Goal: Task Accomplishment & Management: Use online tool/utility

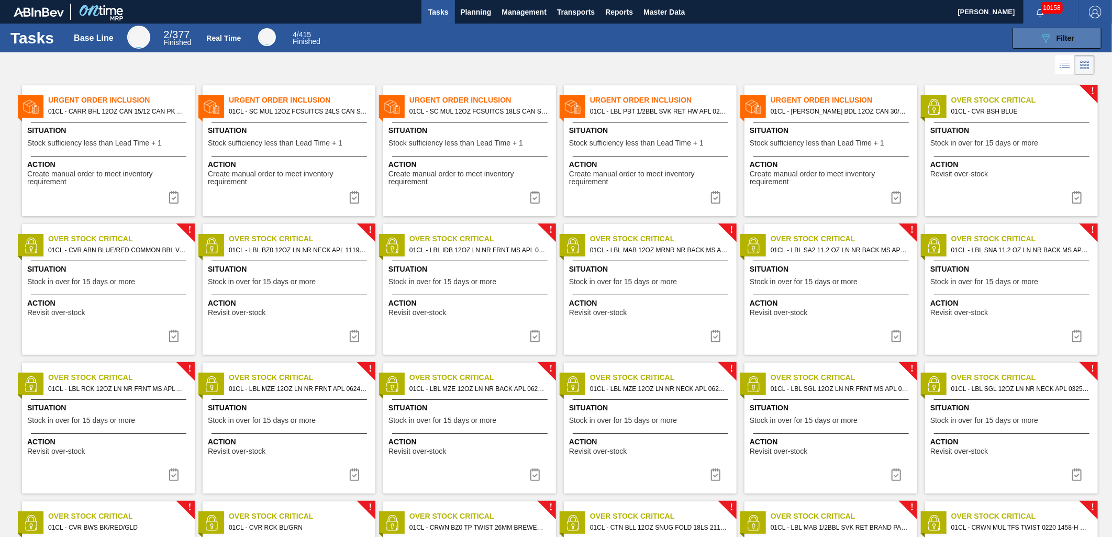
click at [1046, 34] on icon "089F7B8B-B2A5-4AFE-B5C0-19BA573D28AC" at bounding box center [1046, 38] width 13 height 13
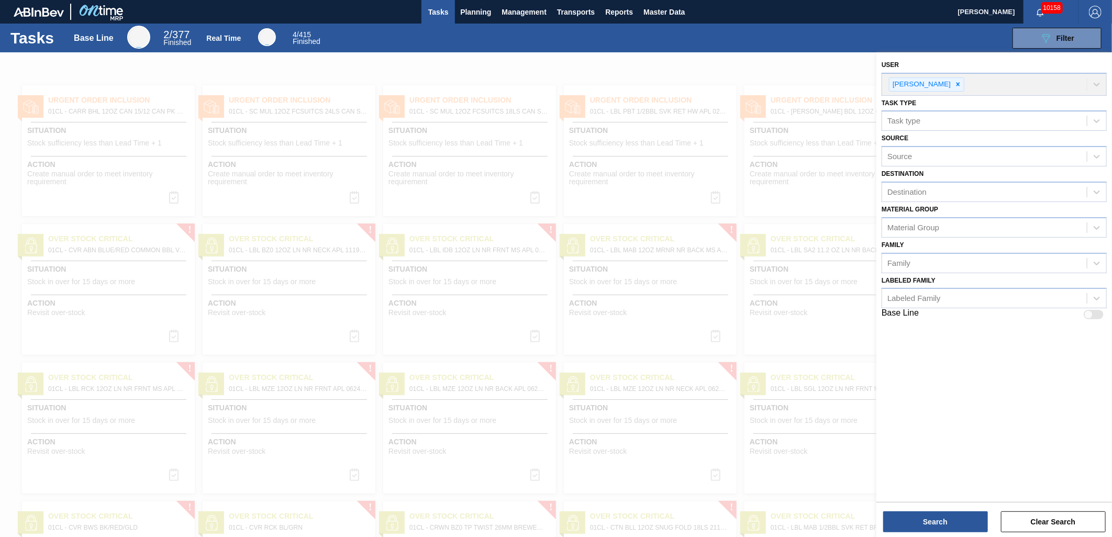
drag, startPoint x: 561, startPoint y: 45, endPoint x: 520, endPoint y: 40, distance: 41.6
click at [559, 45] on div "089F7B8B-B2A5-4AFE-B5C0-19BA573D28AC Filter" at bounding box center [718, 38] width 778 height 21
click at [477, 17] on span "Planning" at bounding box center [475, 12] width 31 height 13
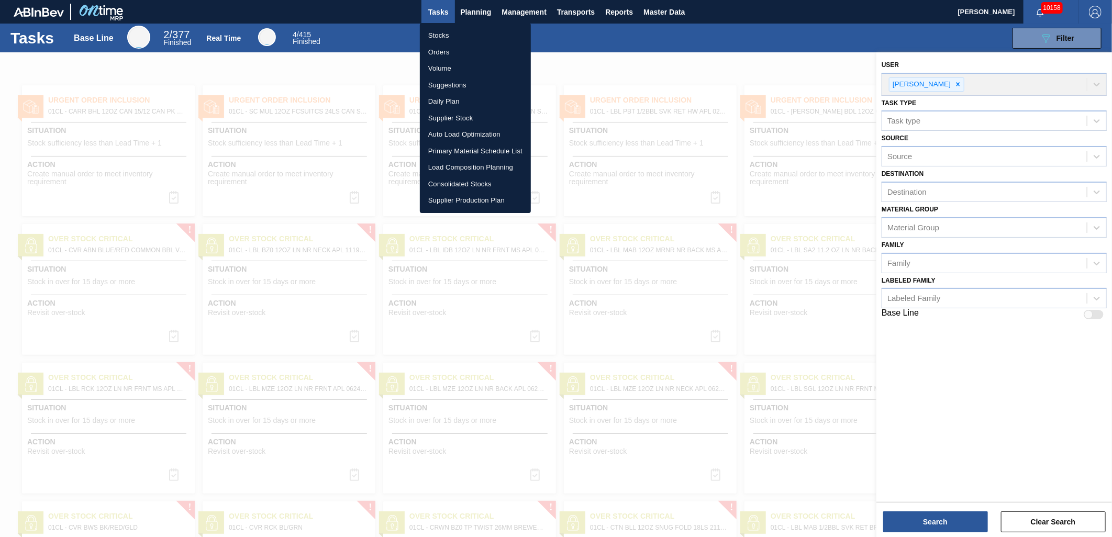
click at [469, 167] on li "Load Composition Planning" at bounding box center [475, 167] width 111 height 17
checkbox input "true"
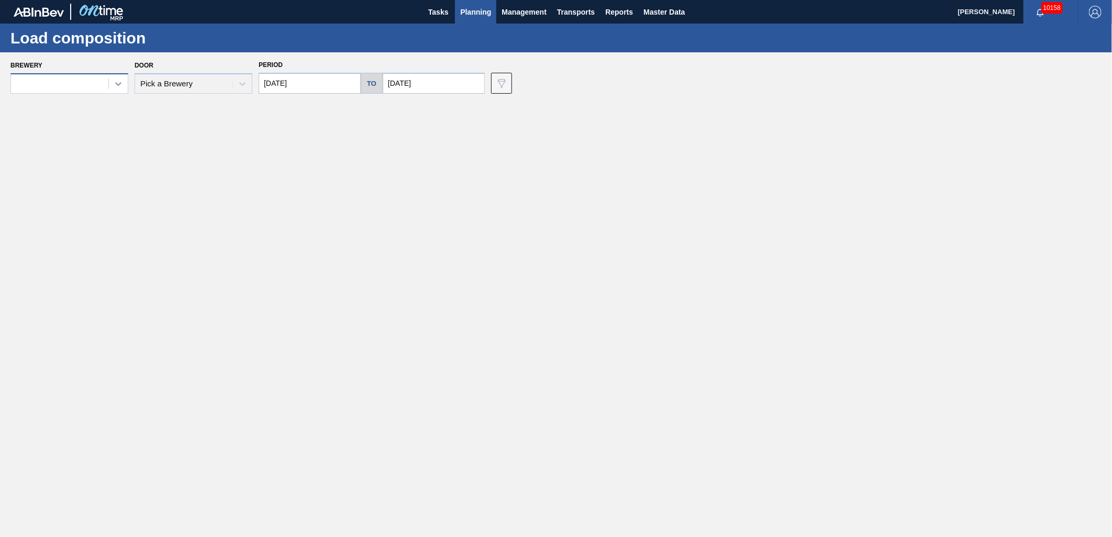
click at [109, 82] on div at bounding box center [118, 83] width 19 height 19
click at [80, 123] on div "01CL - Columbus Brewery" at bounding box center [69, 128] width 118 height 19
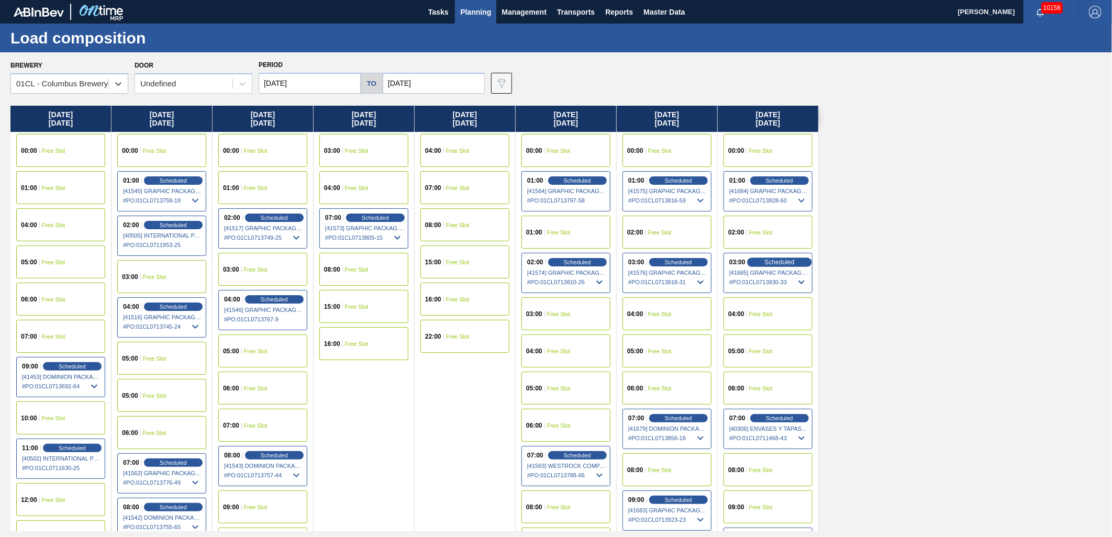
click at [772, 259] on span "Scheduled" at bounding box center [780, 262] width 30 height 7
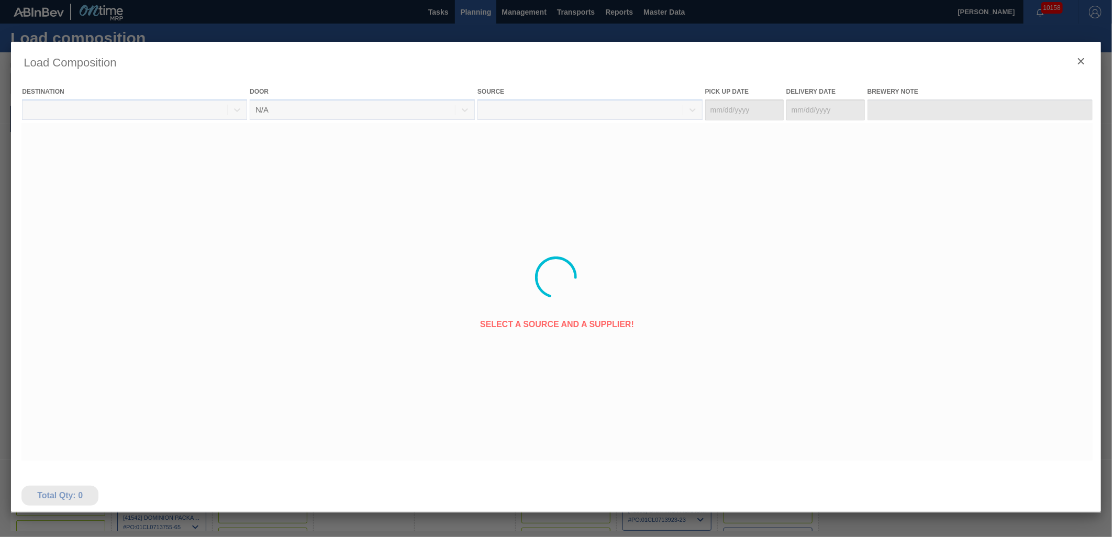
type Date "[DATE]"
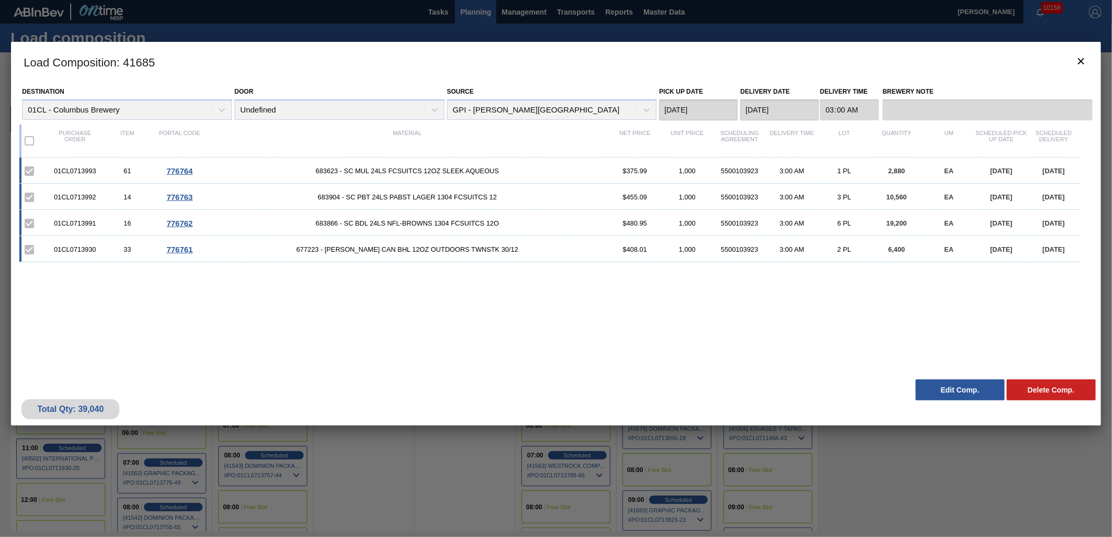
click at [930, 387] on button "Edit Comp." at bounding box center [960, 390] width 89 height 21
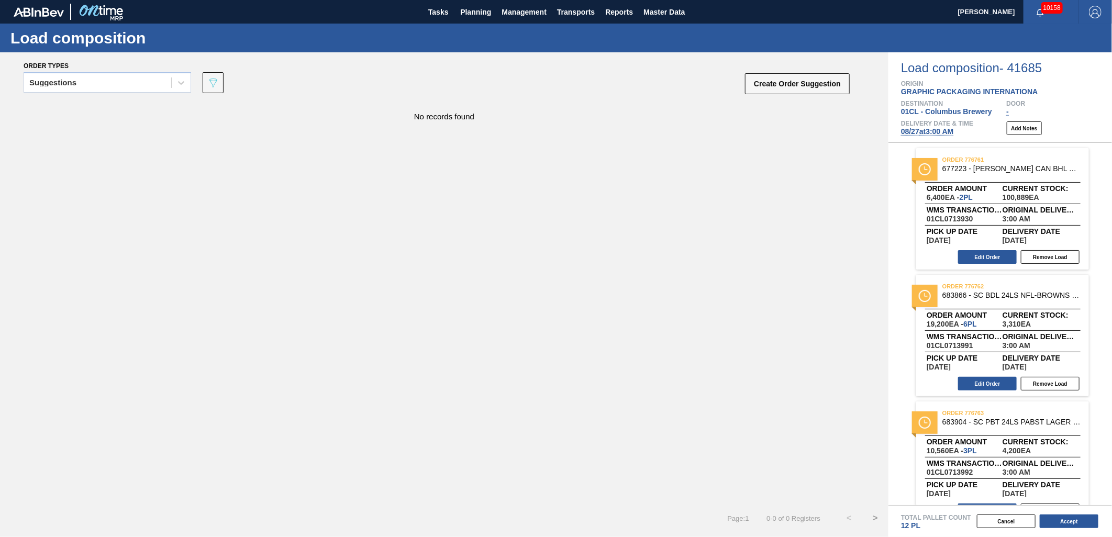
scroll to position [149, 0]
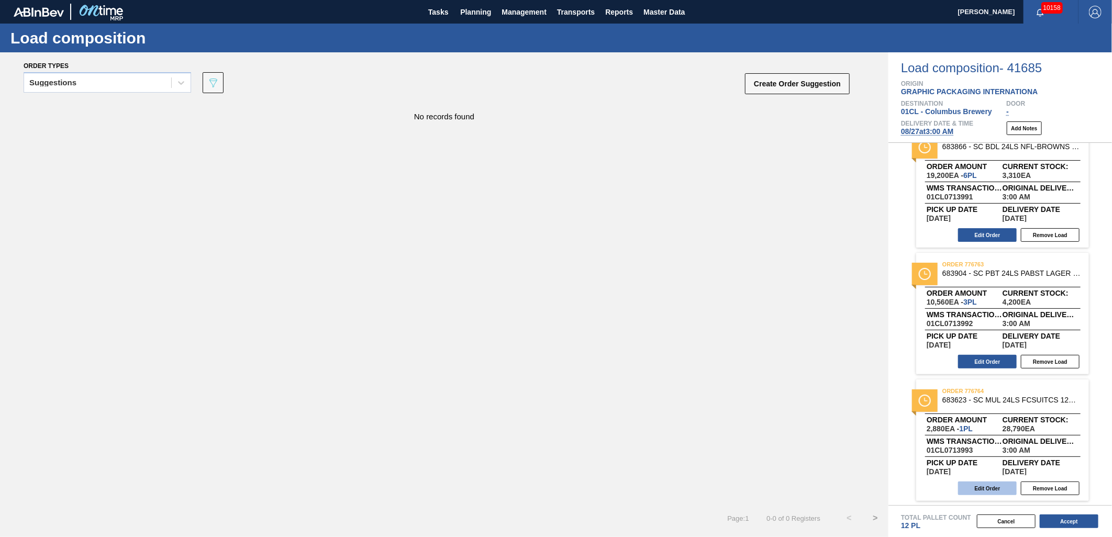
click at [977, 487] on button "Edit Order" at bounding box center [987, 489] width 59 height 14
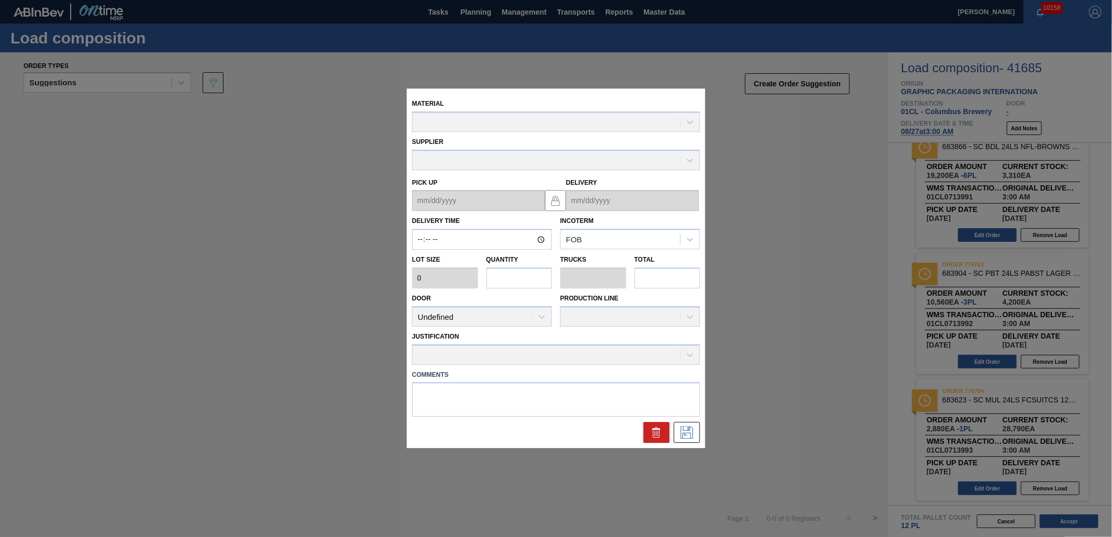
type input "03:00:00"
type input "2,880"
type input "1"
type input "0.038"
type input "2,880"
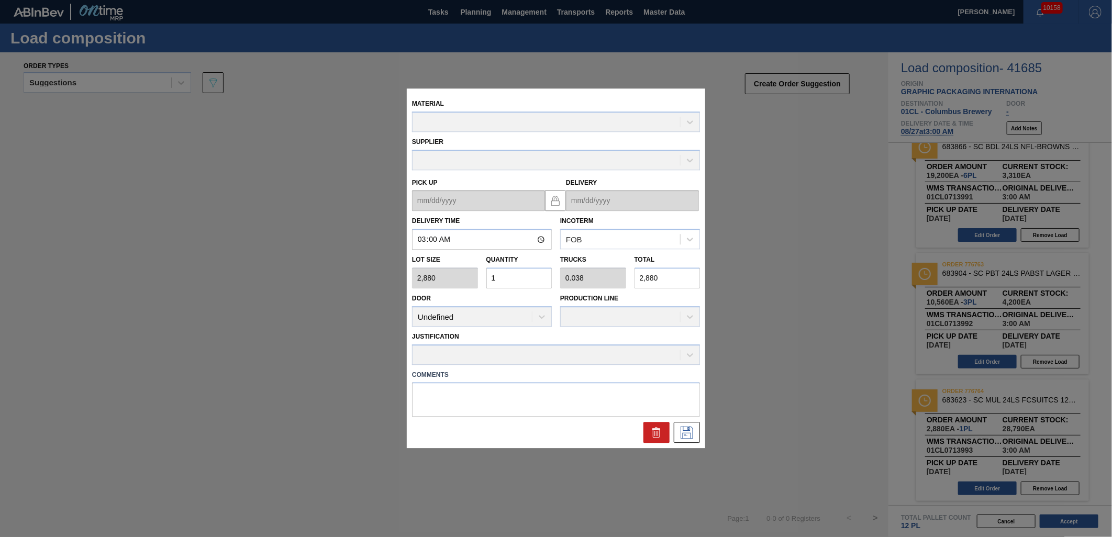
type up "[DATE]"
type input "[DATE]"
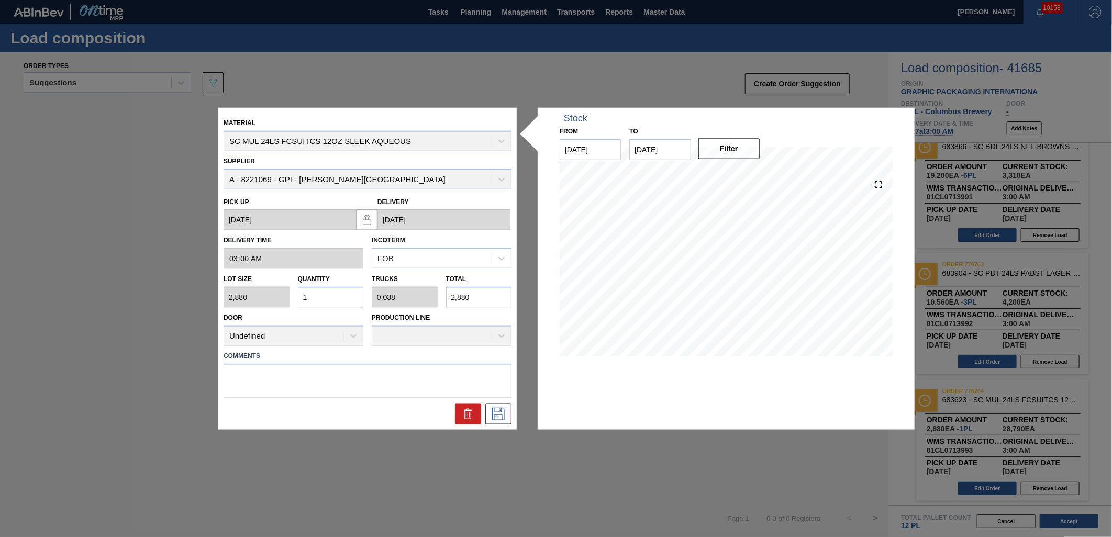
click at [338, 301] on input "1" at bounding box center [331, 297] width 66 height 21
type input "15"
type input "0.577"
type input "43,200"
type input "15"
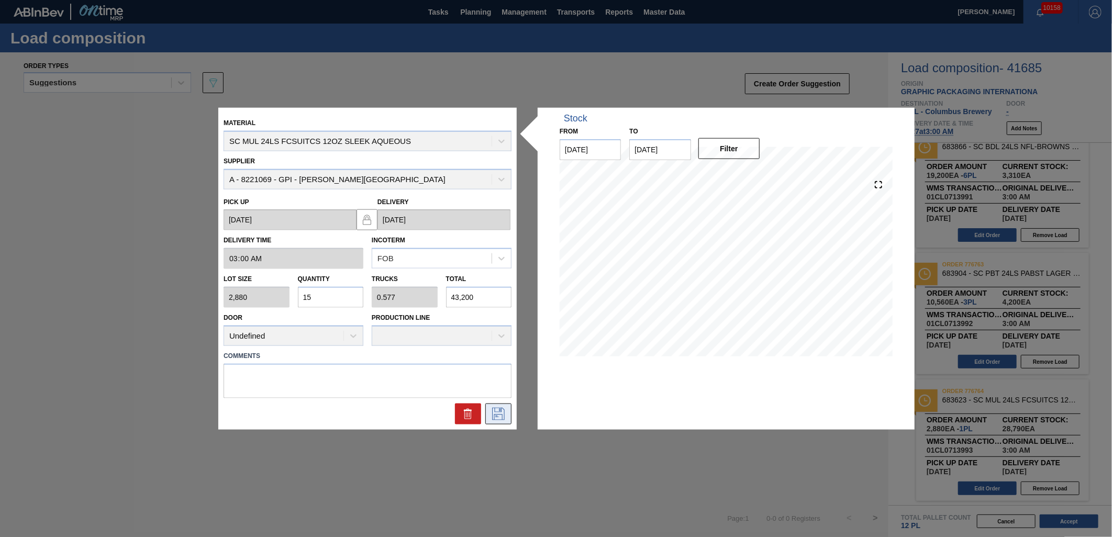
click at [507, 415] on button at bounding box center [498, 413] width 26 height 21
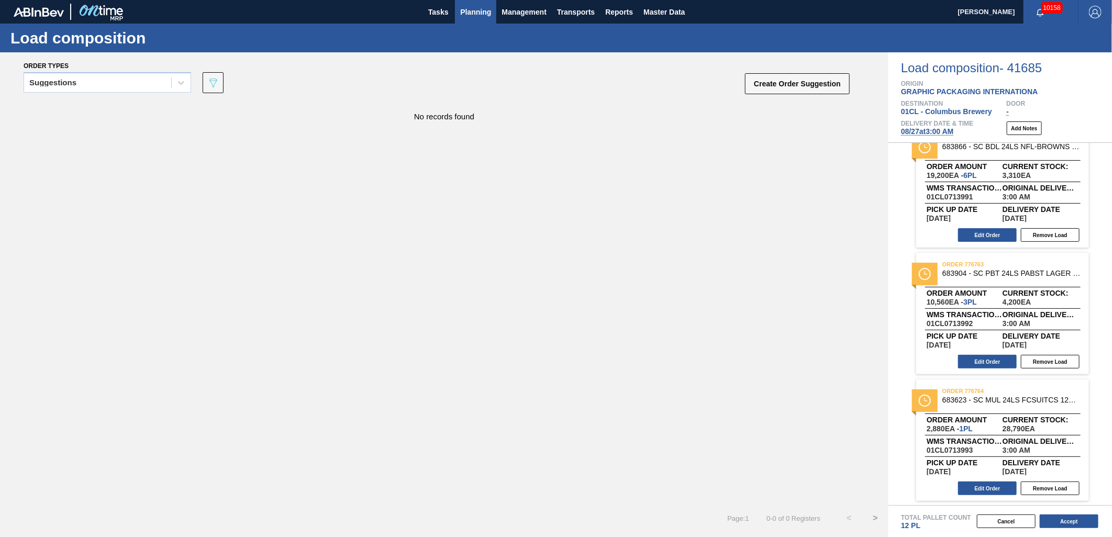
click at [470, 16] on span "Planning" at bounding box center [475, 12] width 31 height 13
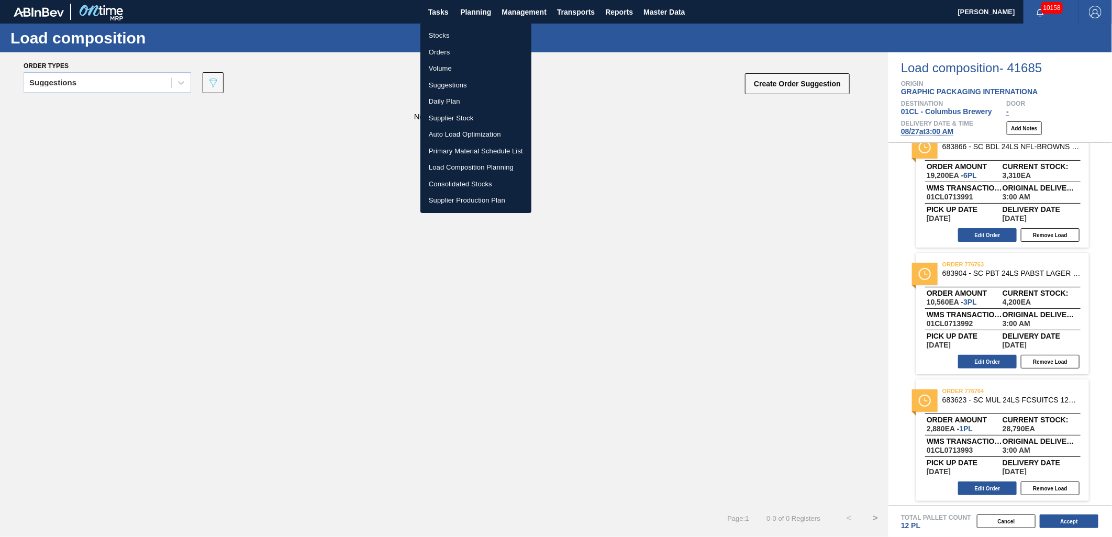
click at [462, 165] on li "Load Composition Planning" at bounding box center [476, 167] width 111 height 17
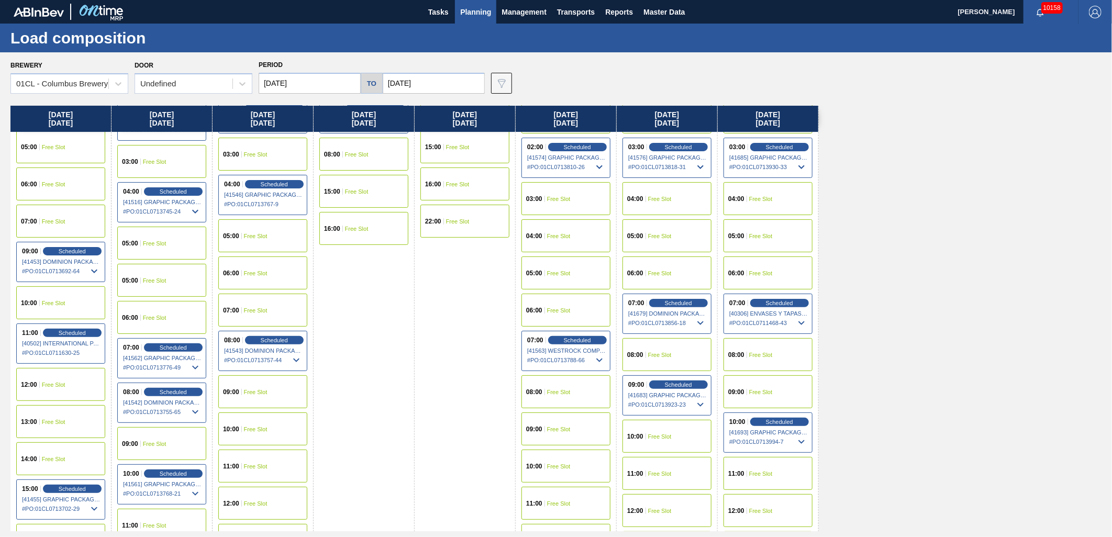
scroll to position [116, 0]
click at [569, 336] on span "Scheduled" at bounding box center [577, 339] width 30 height 7
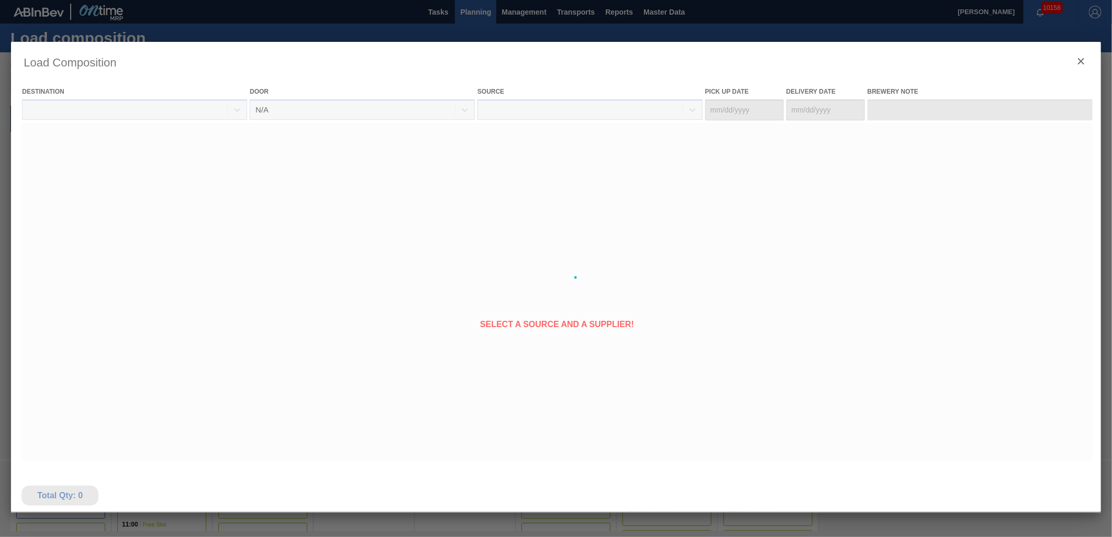
type Date "[DATE]"
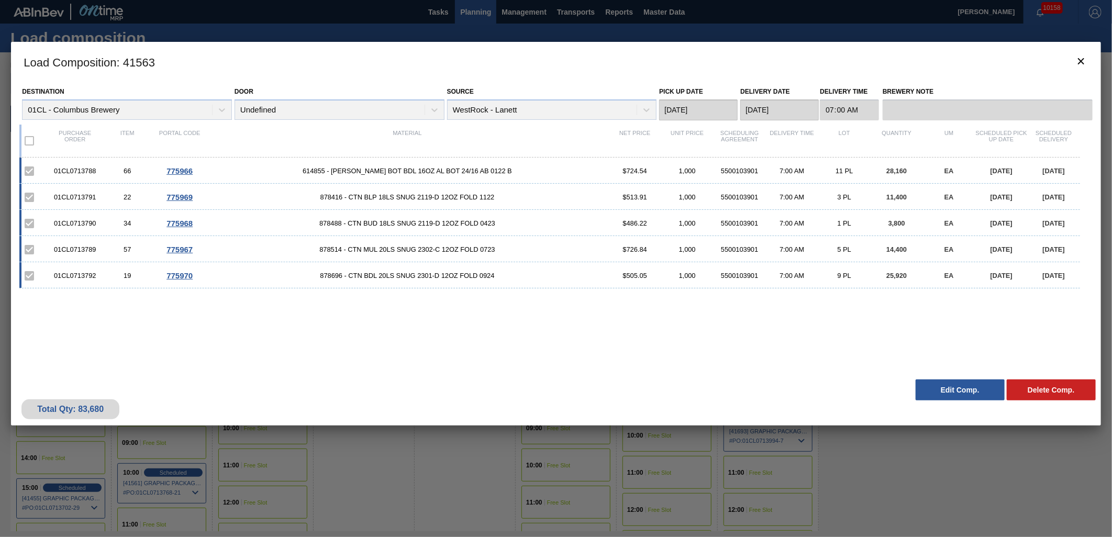
click at [946, 395] on button "Edit Comp." at bounding box center [960, 390] width 89 height 21
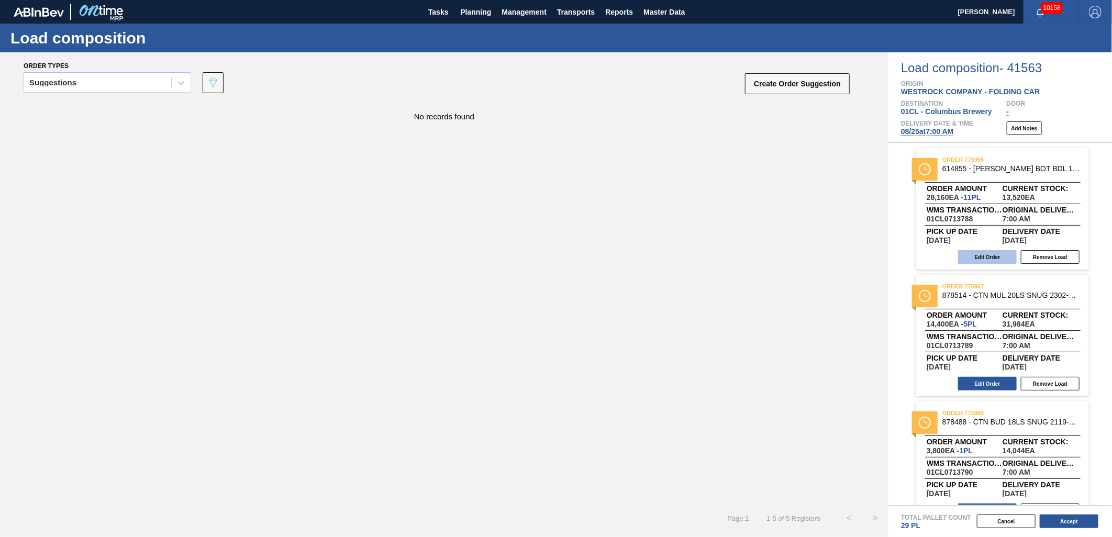
click at [973, 253] on button "Edit Order" at bounding box center [987, 257] width 59 height 14
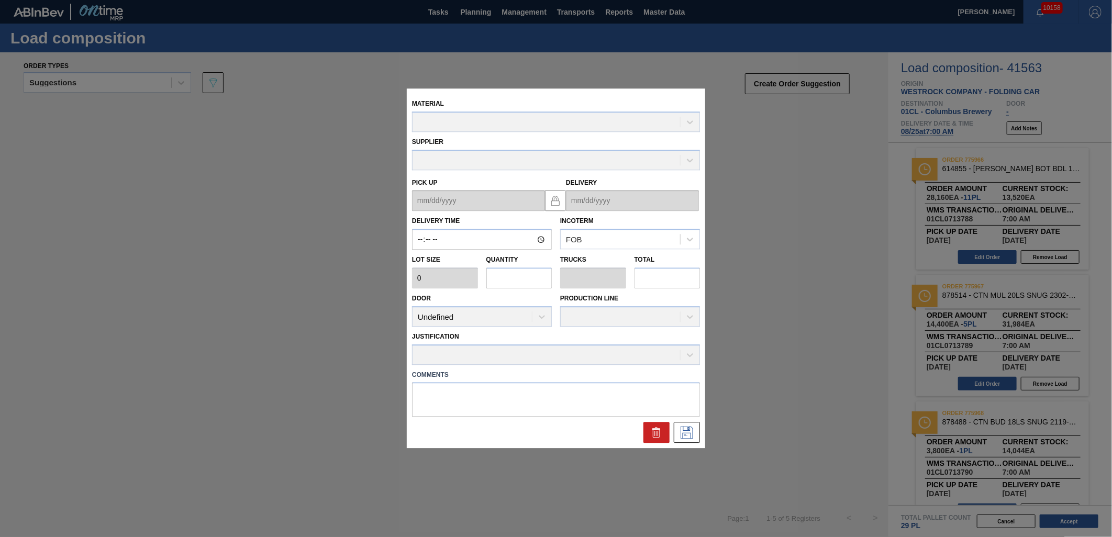
type input "07:00:00"
type input "2,560"
type input "11"
type input "0.458"
type input "28,160"
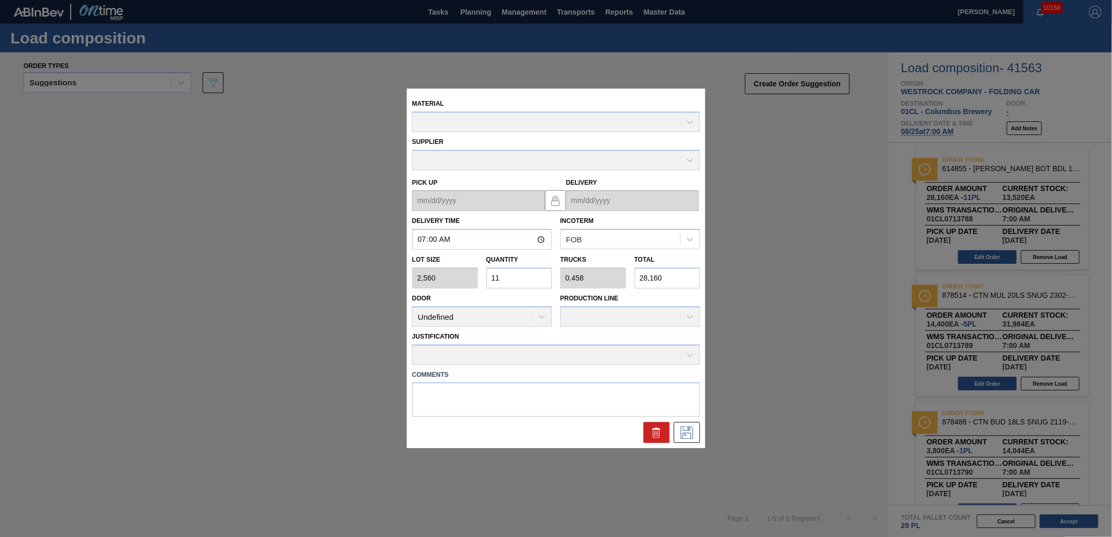
type up "[DATE]"
type input "[DATE]"
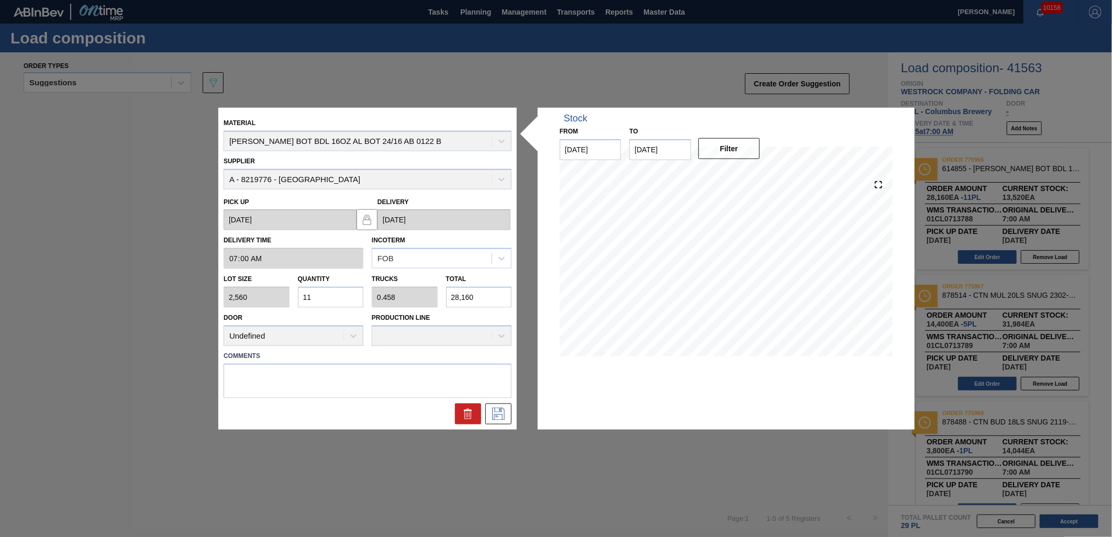
click at [320, 299] on input "11" at bounding box center [331, 297] width 66 height 21
type input "1"
type input "0.042"
type input "2,560"
type input "0"
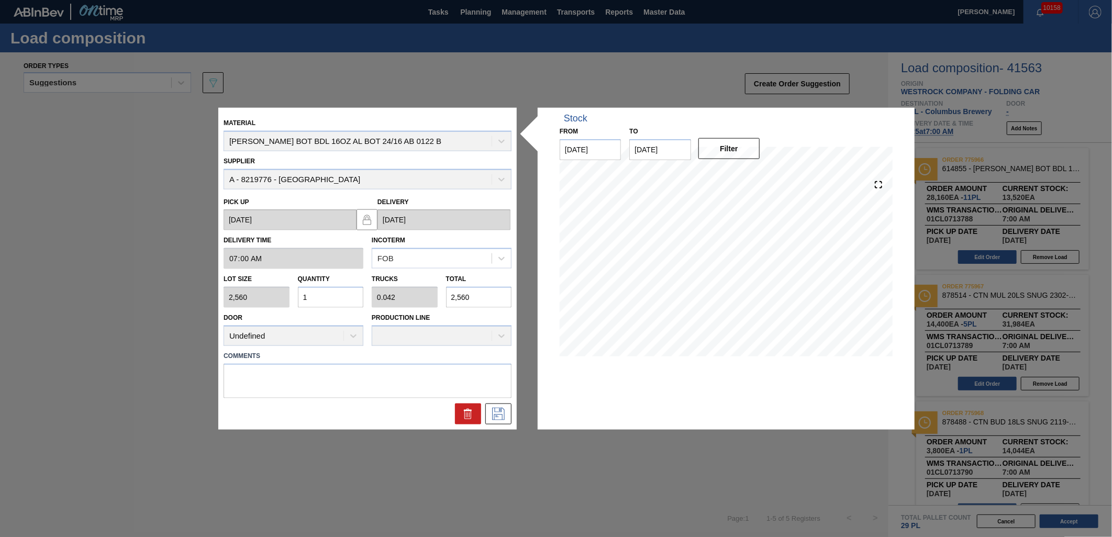
type input "0"
type input "6"
type input "0.25"
type input "15,360"
type input "6"
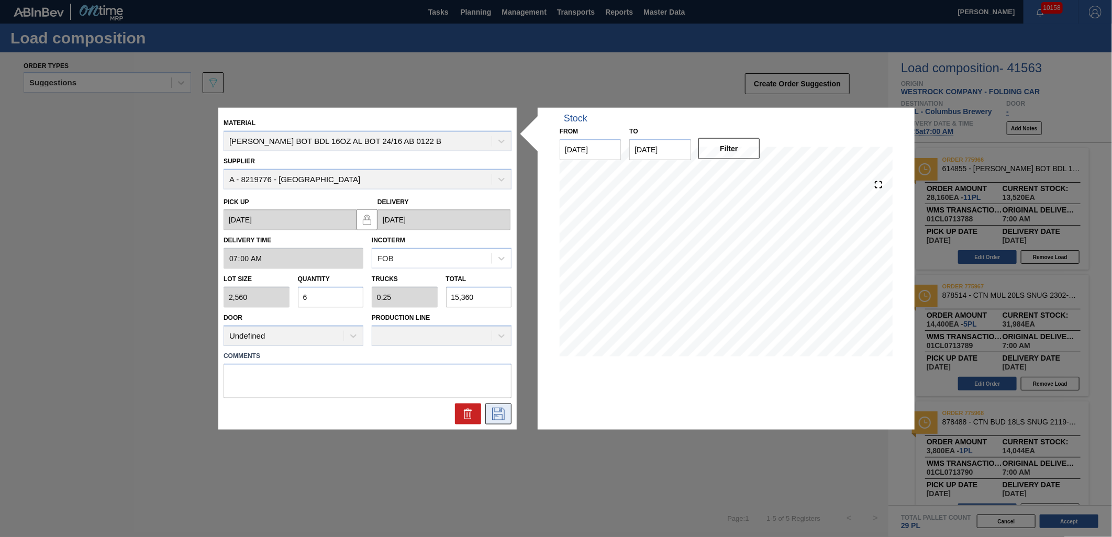
click at [503, 417] on icon at bounding box center [498, 413] width 13 height 13
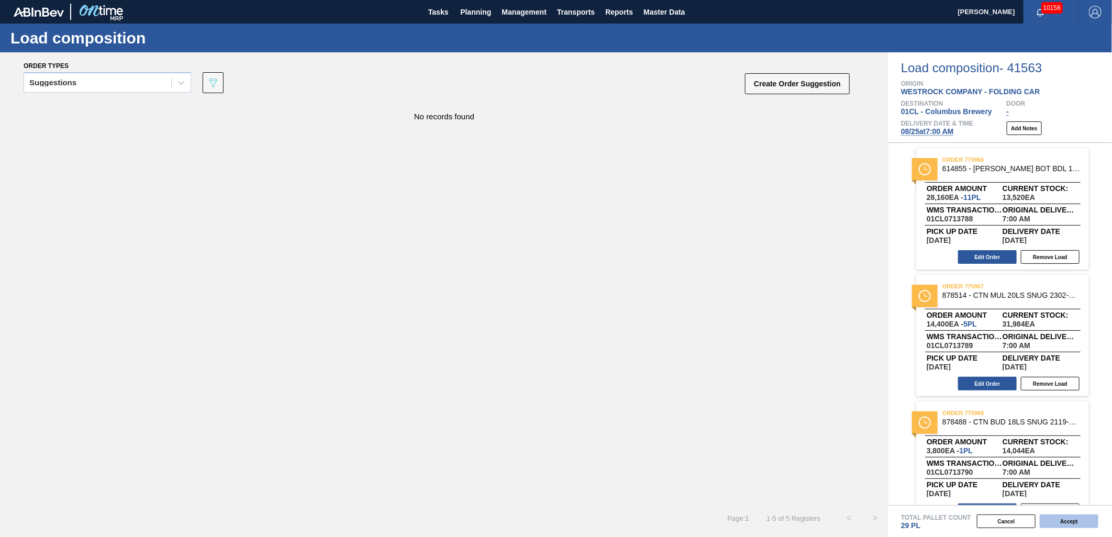
click at [1068, 524] on button "Accept" at bounding box center [1069, 522] width 59 height 14
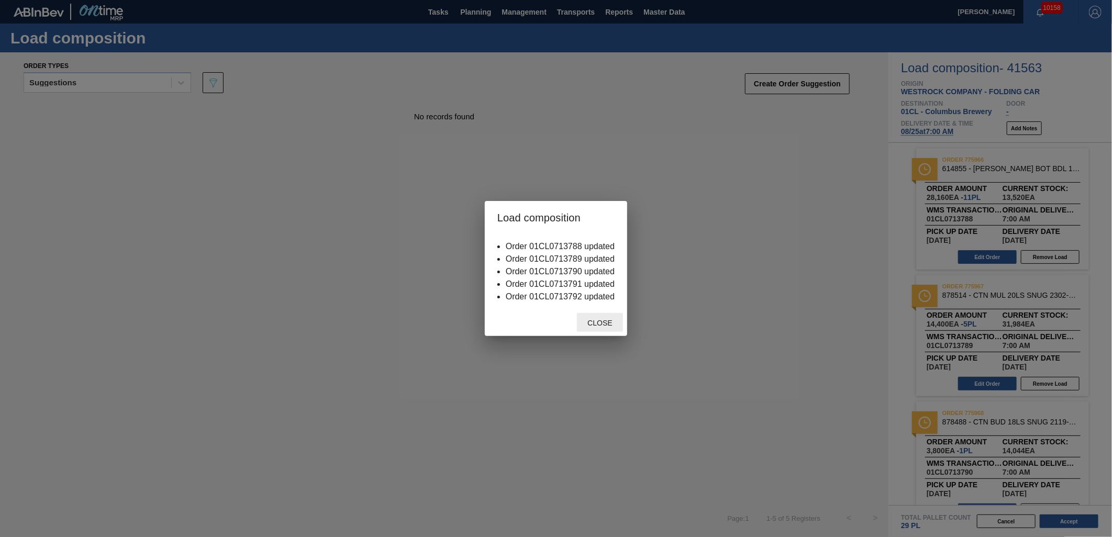
click at [608, 323] on span "Close" at bounding box center [599, 323] width 41 height 8
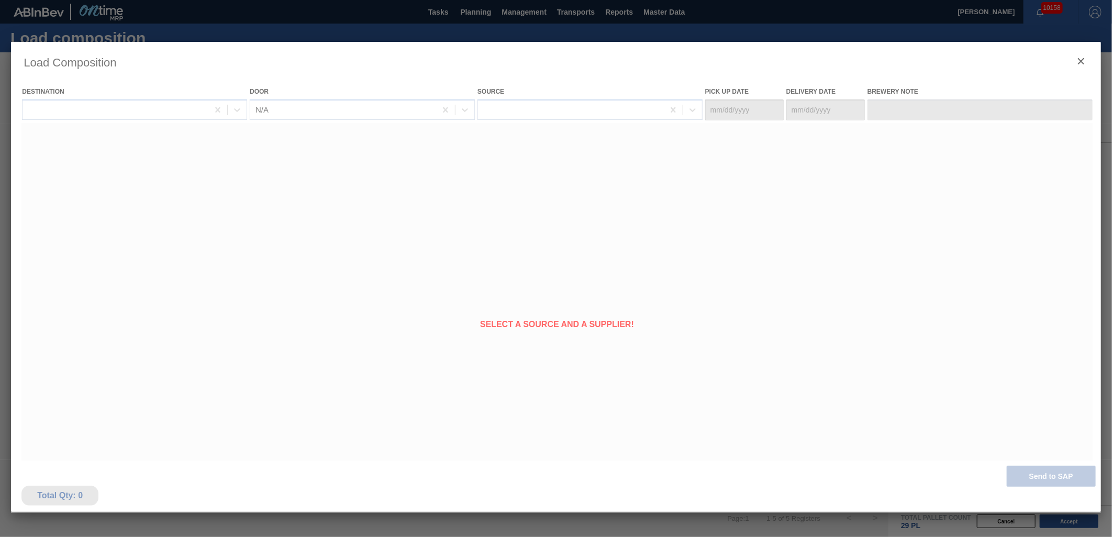
type Date "[DATE]"
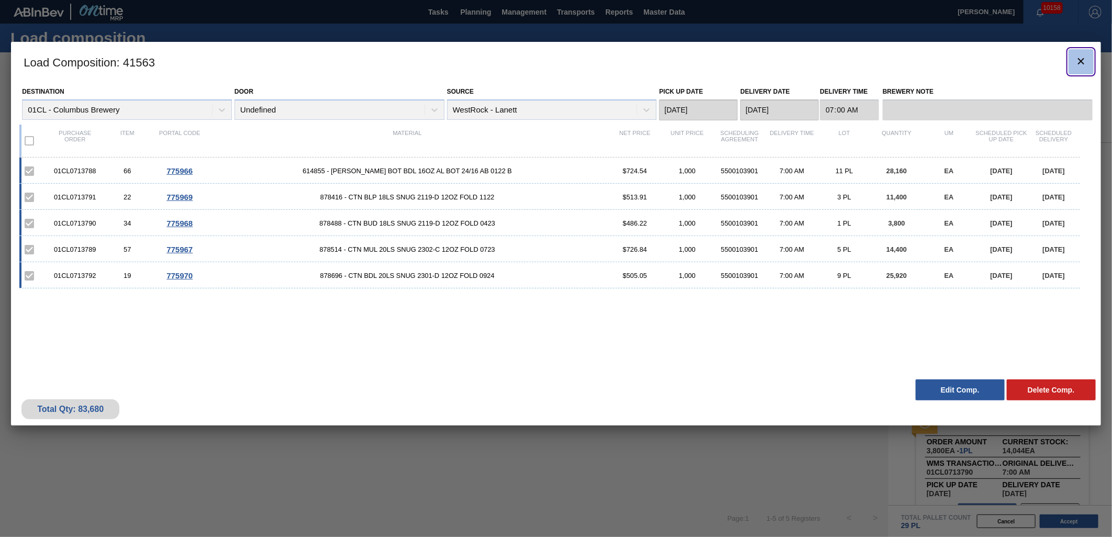
click at [1086, 60] on icon "botão de ícone" at bounding box center [1081, 61] width 13 height 13
